Goal: Obtain resource: Obtain resource

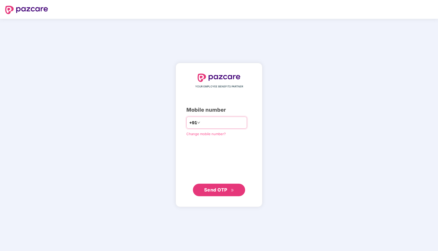
click at [230, 126] on input "number" at bounding box center [222, 122] width 43 height 8
type input "**********"
click at [217, 193] on button "Send OTP" at bounding box center [219, 190] width 52 height 13
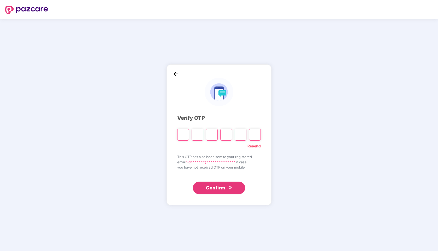
type input "*"
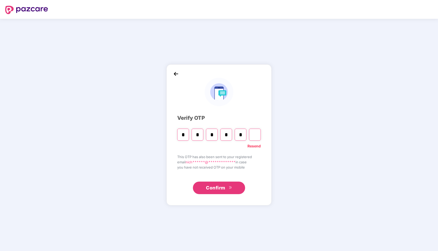
type input "*"
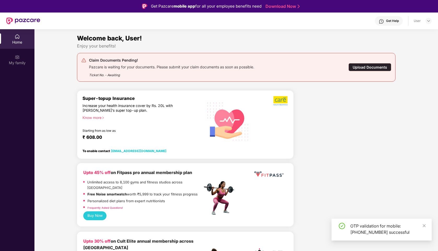
click at [375, 68] on div "Upload Documents" at bounding box center [369, 67] width 43 height 8
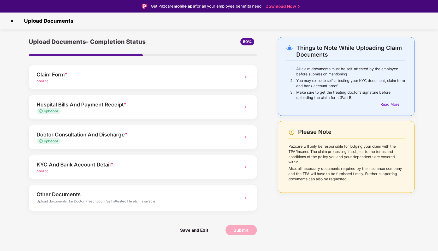
click at [108, 81] on div "pending" at bounding box center [134, 81] width 195 height 5
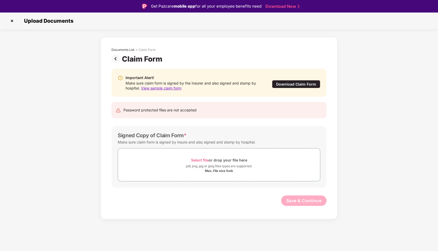
click at [299, 82] on div "Download Claim Form" at bounding box center [296, 84] width 48 height 8
click at [176, 88] on span "View sample claim form" at bounding box center [161, 88] width 40 height 4
